Goal: Information Seeking & Learning: Learn about a topic

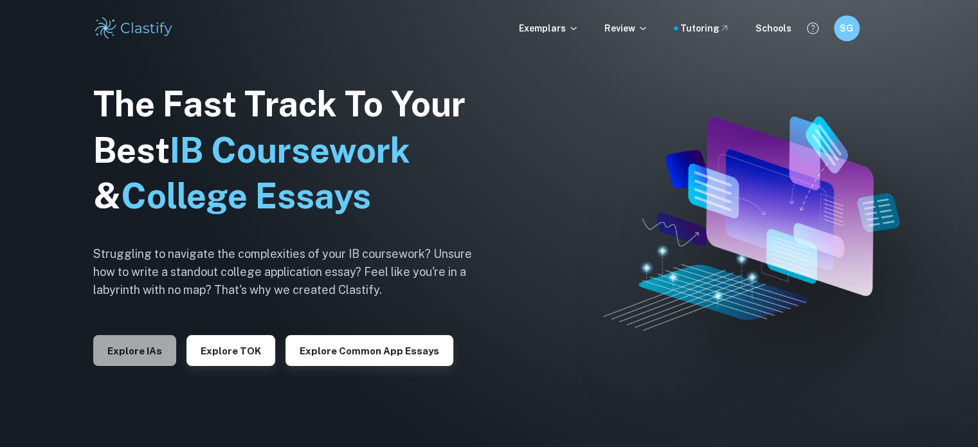
click at [151, 339] on button "Explore IAs" at bounding box center [134, 350] width 83 height 31
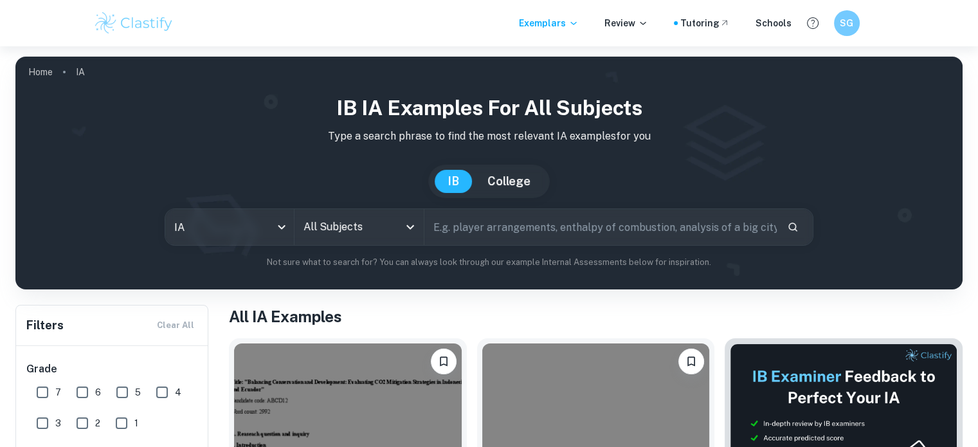
click at [342, 229] on input "All Subjects" at bounding box center [349, 227] width 98 height 24
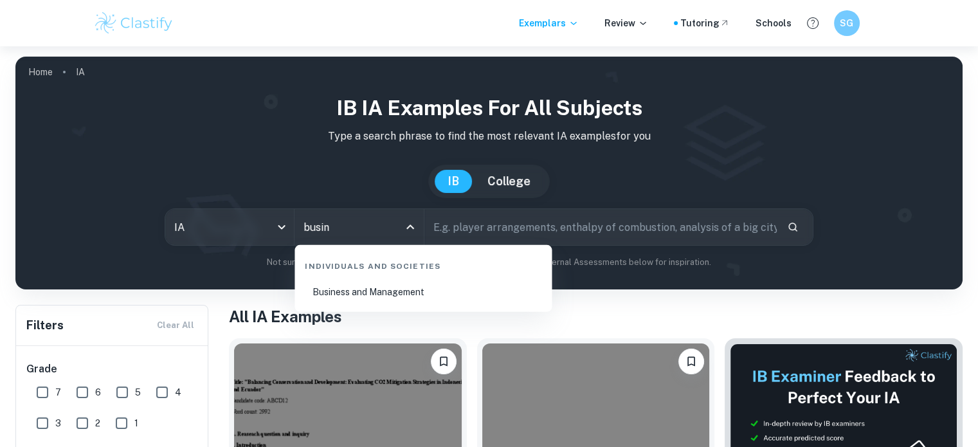
click at [417, 302] on li "Business and Management" at bounding box center [423, 292] width 247 height 30
type input "Business and Management"
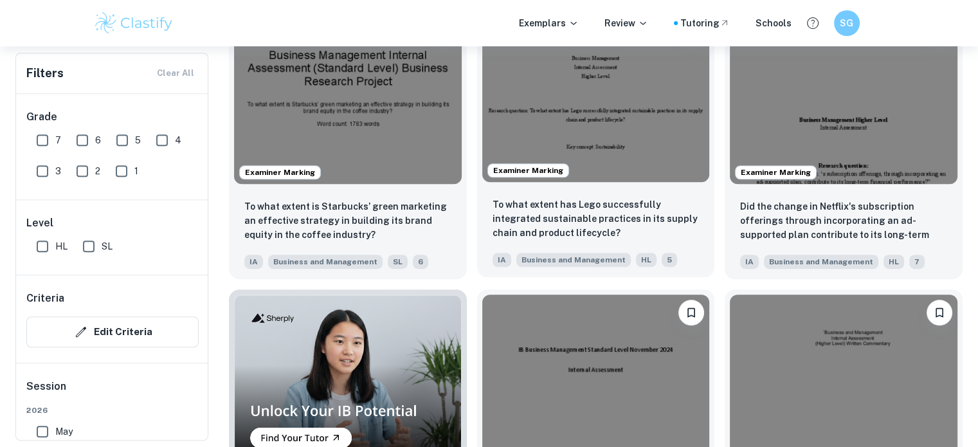
scroll to position [729, 0]
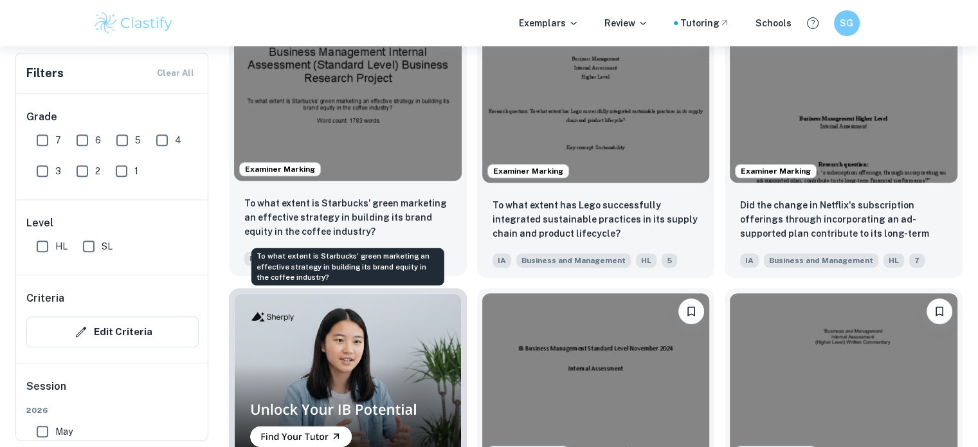
click at [402, 233] on p "To what extent is Starbucks’ green marketing an effective strategy in building …" at bounding box center [347, 217] width 207 height 42
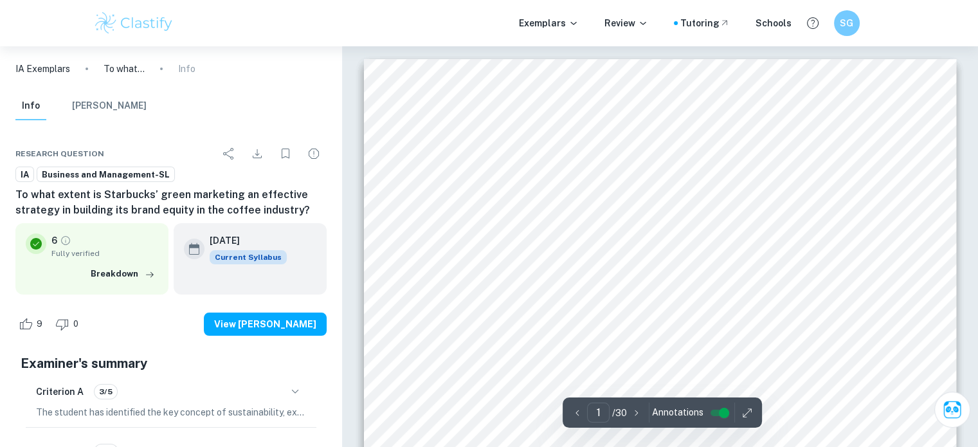
scroll to position [967, 0]
type input "2"
